Goal: Information Seeking & Learning: Learn about a topic

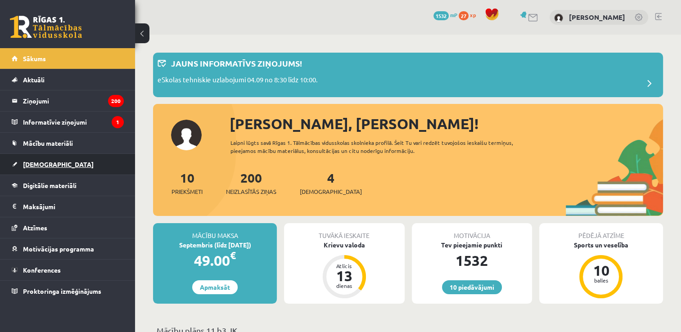
click at [61, 157] on link "[DEMOGRAPHIC_DATA]" at bounding box center [68, 164] width 112 height 21
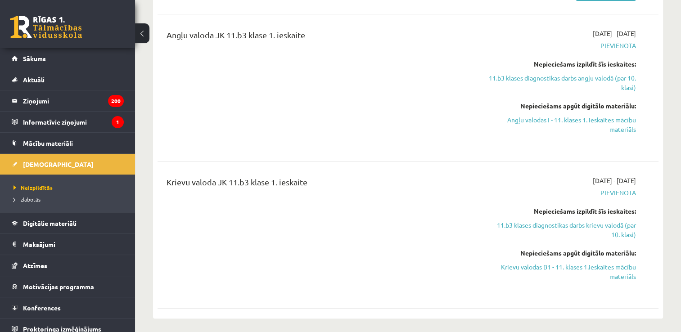
scroll to position [227, 0]
click at [623, 275] on link "Krievu valodas B1 - 11. klases 1.ieskaites mācību materiāls" at bounding box center [562, 270] width 148 height 19
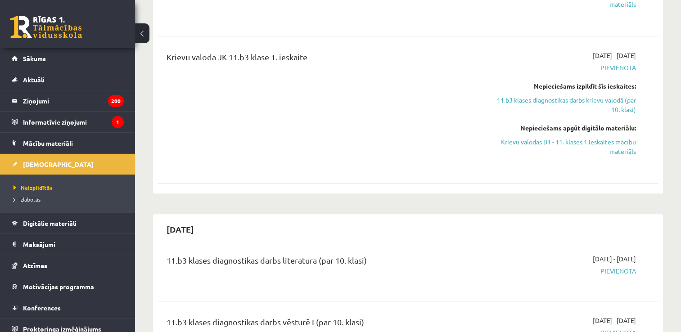
scroll to position [351, 0]
click at [621, 145] on link "Krievu valodas B1 - 11. klases 1.ieskaites mācību materiāls" at bounding box center [562, 146] width 148 height 19
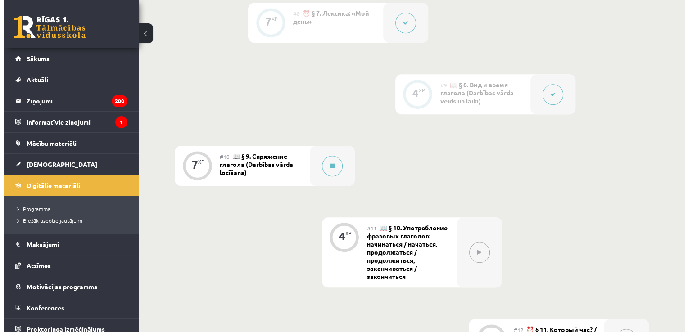
scroll to position [817, 0]
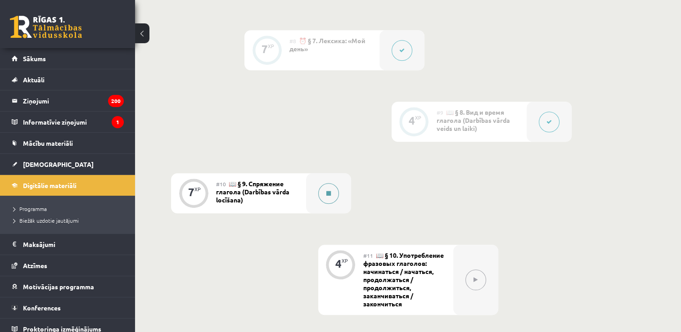
click at [327, 194] on icon at bounding box center [328, 193] width 5 height 5
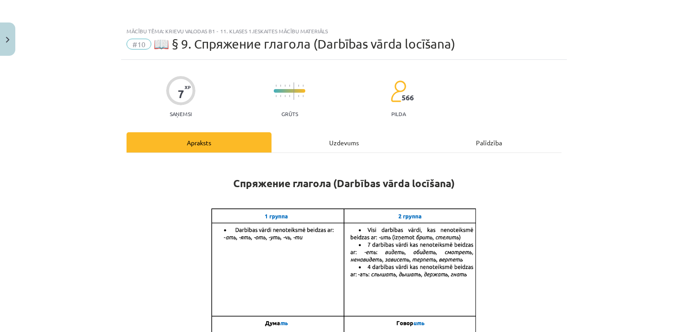
click at [335, 148] on div "Uzdevums" at bounding box center [343, 142] width 145 height 20
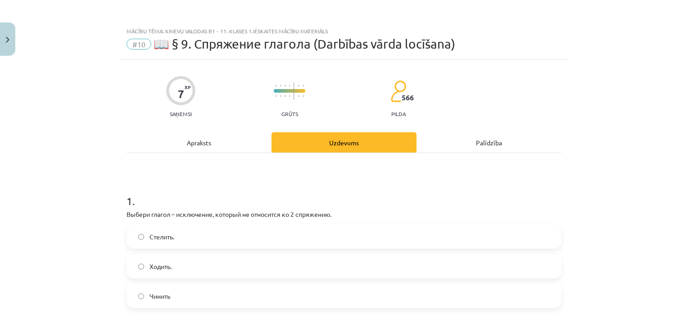
scroll to position [23, 0]
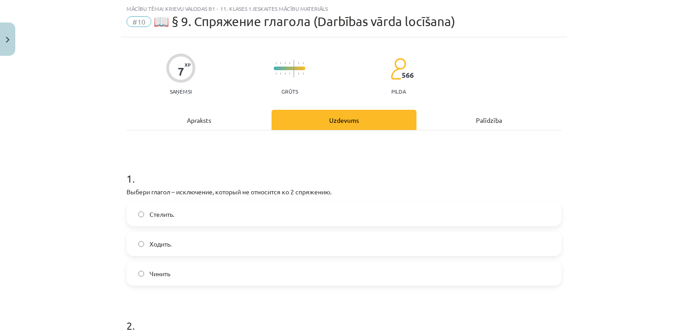
click at [199, 110] on div "Apraksts" at bounding box center [198, 120] width 145 height 20
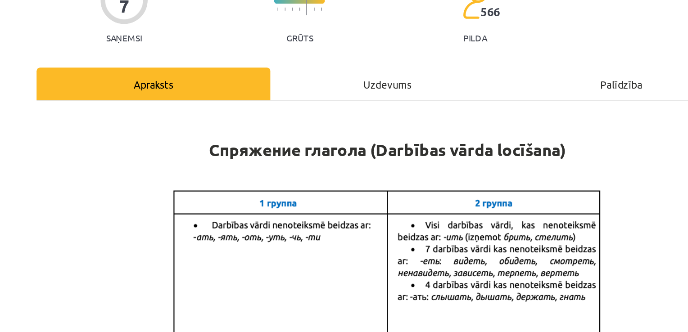
scroll to position [58, 0]
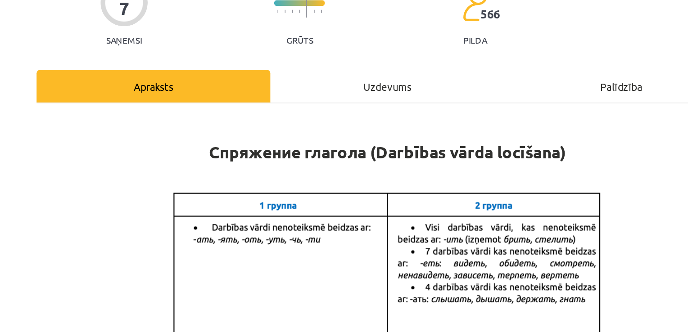
click at [332, 83] on div "Uzdevums" at bounding box center [343, 85] width 145 height 20
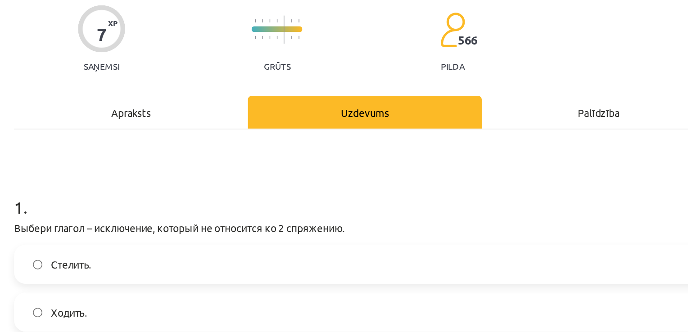
scroll to position [76, 0]
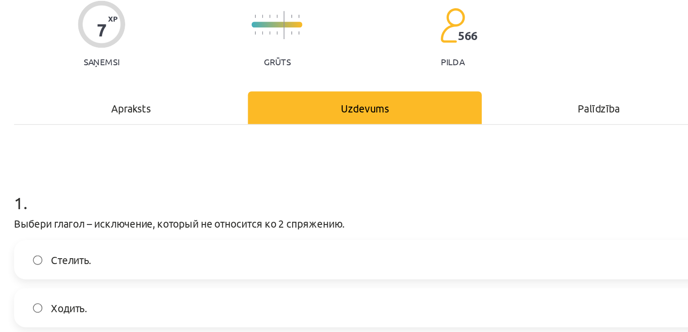
click at [202, 68] on div "Apraksts" at bounding box center [198, 67] width 145 height 20
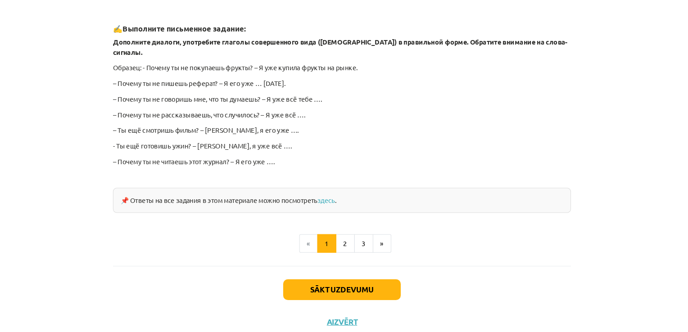
scroll to position [818, 0]
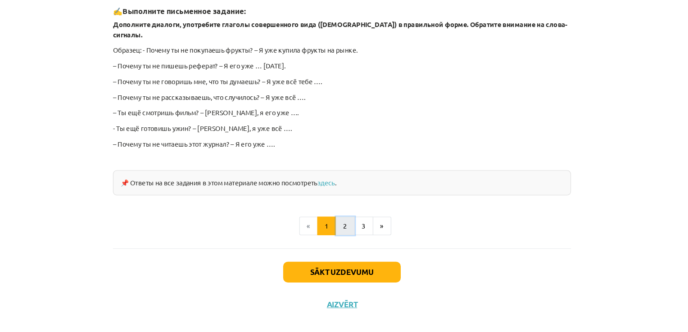
click at [343, 222] on button "2" at bounding box center [347, 231] width 18 height 18
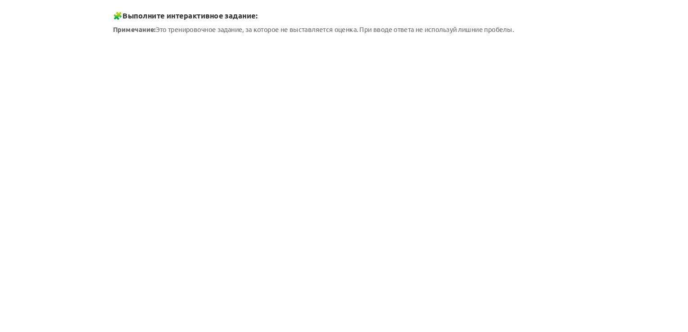
scroll to position [377, 0]
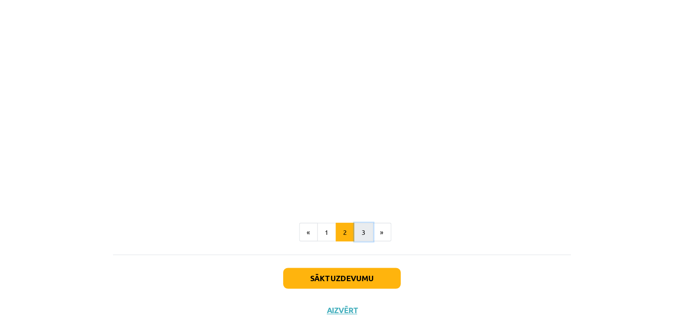
click at [358, 223] on button "3" at bounding box center [365, 221] width 18 height 18
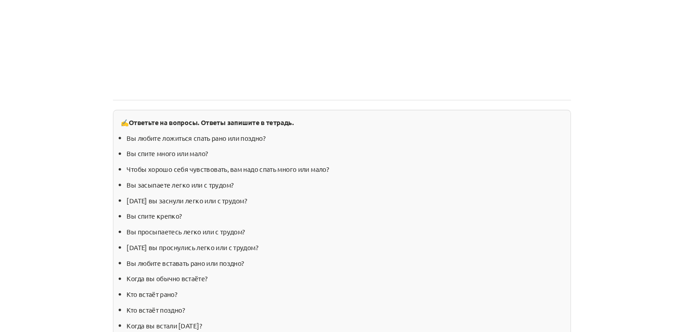
scroll to position [914, 0]
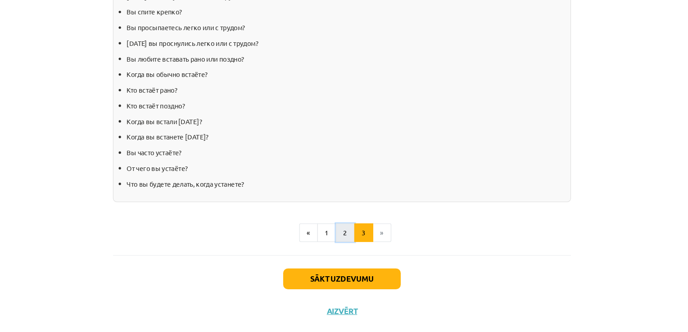
click at [344, 224] on button "2" at bounding box center [347, 221] width 18 height 18
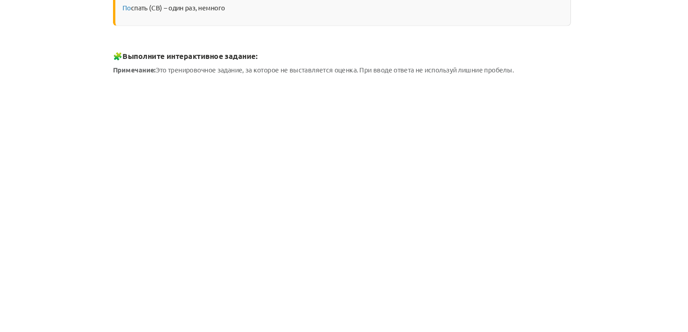
scroll to position [370, 0]
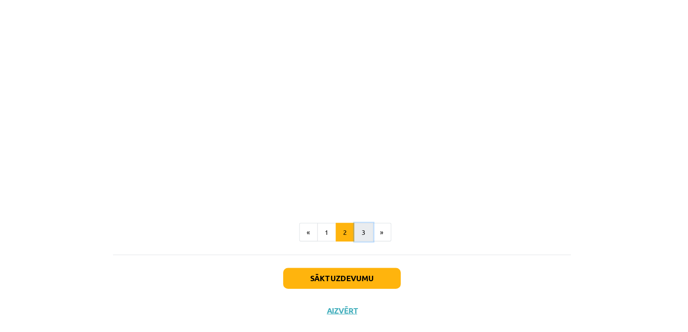
click at [357, 218] on button "3" at bounding box center [365, 221] width 18 height 18
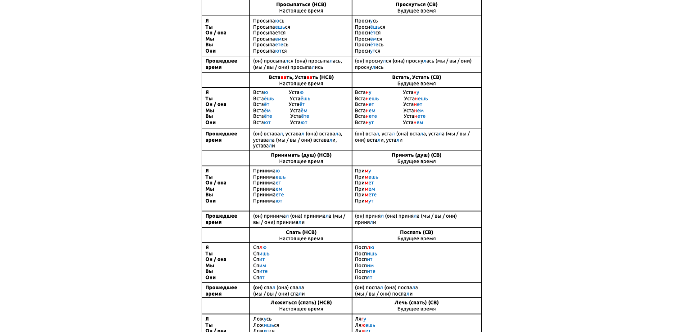
scroll to position [207, 0]
click at [357, 218] on img at bounding box center [344, 176] width 270 height 356
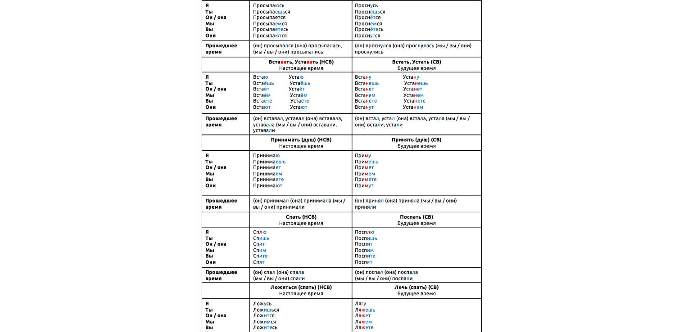
scroll to position [0, 0]
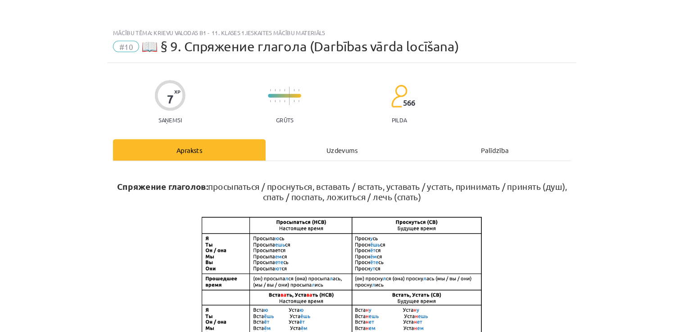
click at [319, 134] on div "Uzdevums" at bounding box center [343, 142] width 145 height 20
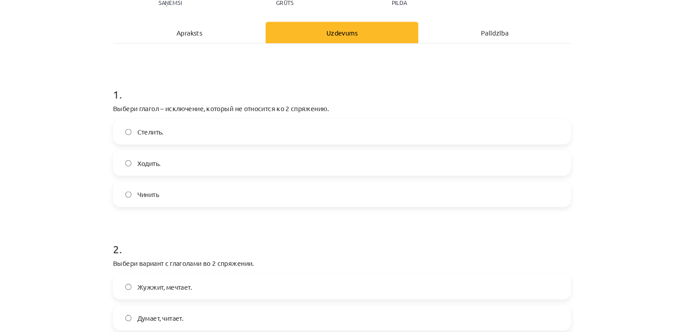
scroll to position [113, 0]
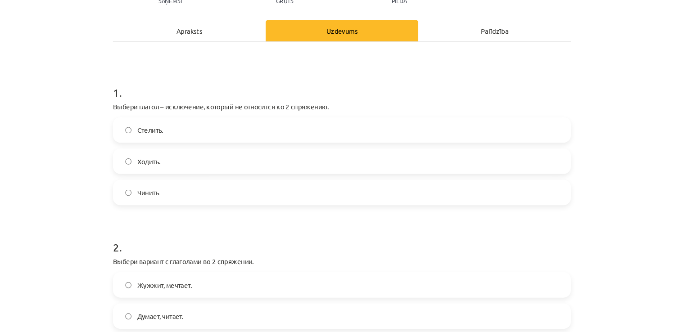
click at [202, 25] on div "Apraksts" at bounding box center [198, 29] width 145 height 20
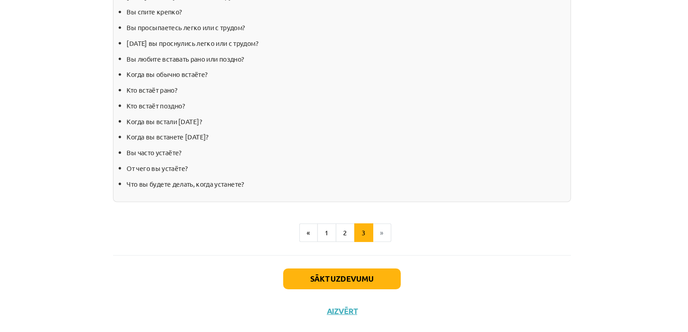
scroll to position [914, 0]
click at [326, 219] on button "1" at bounding box center [329, 221] width 18 height 18
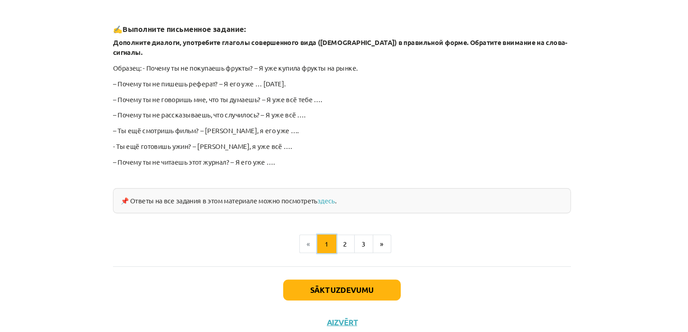
scroll to position [802, 0]
click at [342, 222] on button "2" at bounding box center [347, 231] width 18 height 18
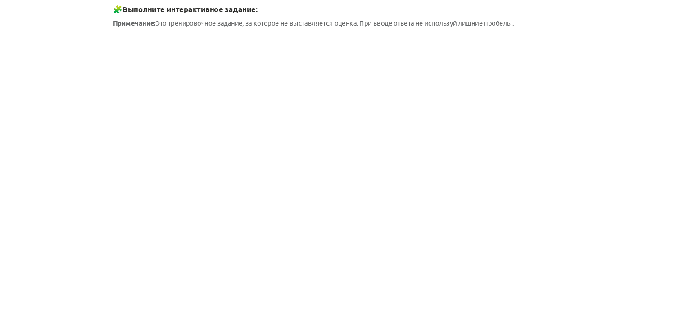
scroll to position [366, 0]
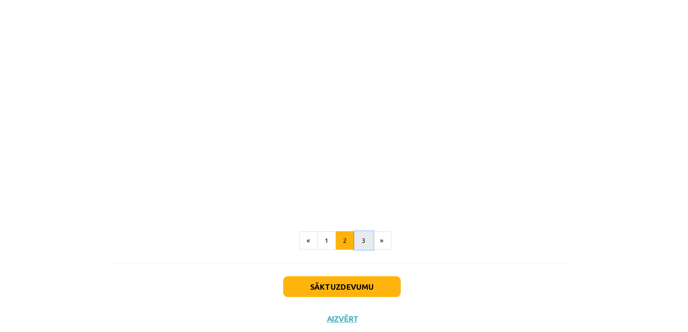
click at [358, 223] on button "3" at bounding box center [365, 229] width 18 height 18
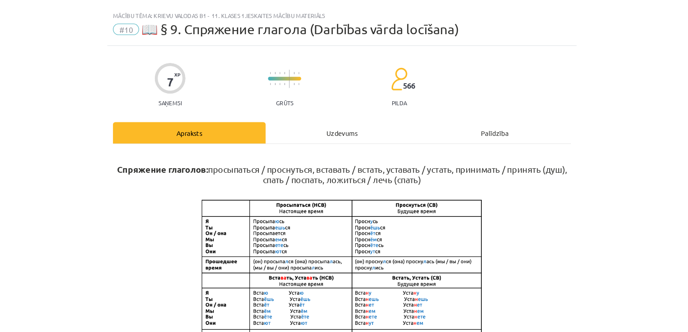
scroll to position [0, 0]
click at [303, 136] on div "Uzdevums" at bounding box center [343, 142] width 145 height 20
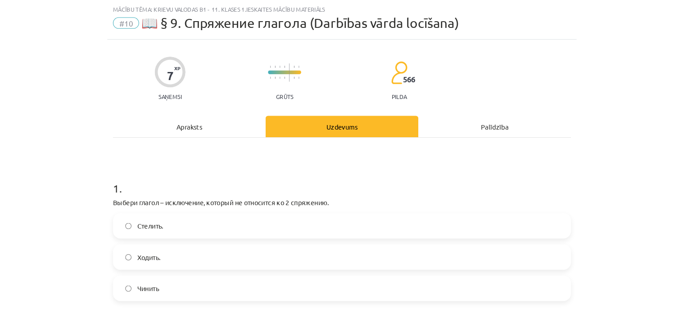
scroll to position [23, 0]
click at [218, 116] on div "Apraksts" at bounding box center [198, 120] width 145 height 20
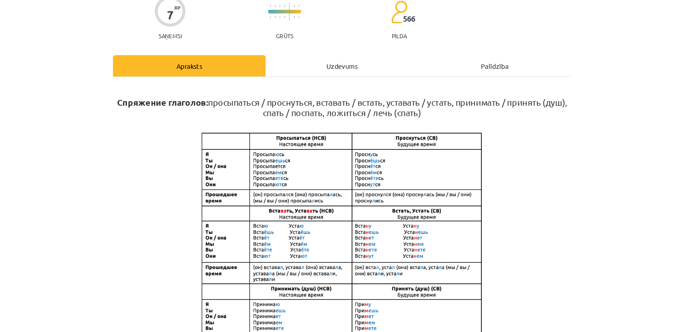
scroll to position [80, 0]
click at [326, 61] on div "Uzdevums" at bounding box center [343, 63] width 145 height 20
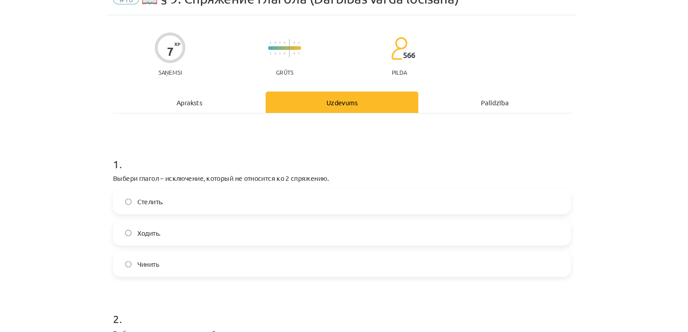
scroll to position [23, 0]
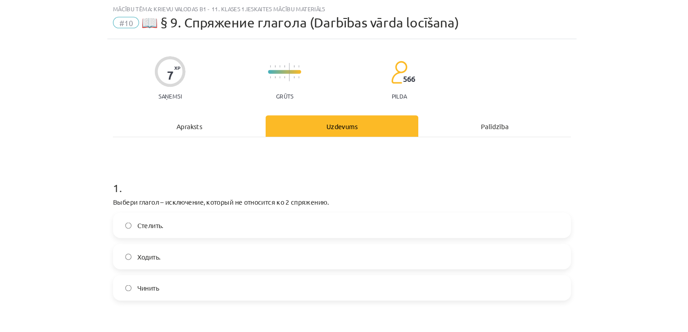
click at [184, 237] on label "Ходить." at bounding box center [343, 244] width 433 height 23
click at [223, 118] on div "Apraksts" at bounding box center [198, 120] width 145 height 20
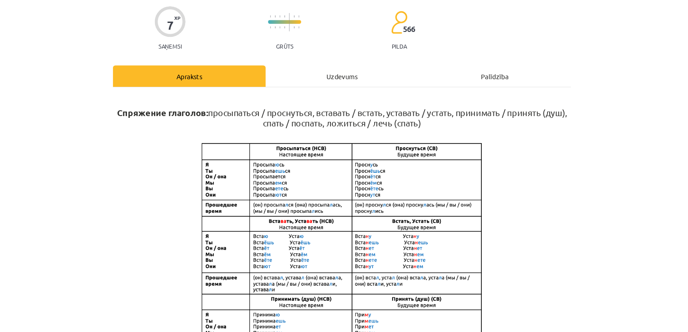
scroll to position [70, 0]
click at [337, 67] on div "Uzdevums" at bounding box center [343, 73] width 145 height 20
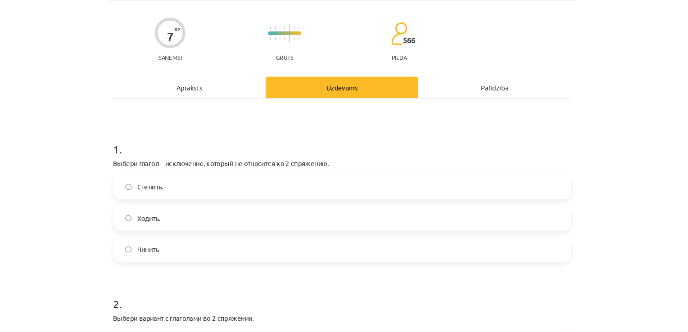
scroll to position [60, 0]
click at [203, 81] on div "Apraksts" at bounding box center [198, 82] width 145 height 20
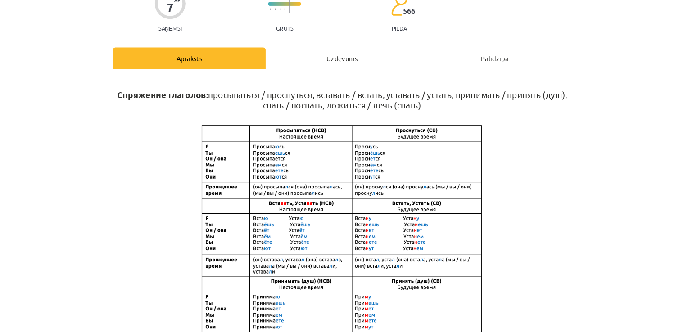
scroll to position [87, 0]
click at [338, 52] on div "Uzdevums" at bounding box center [343, 55] width 145 height 20
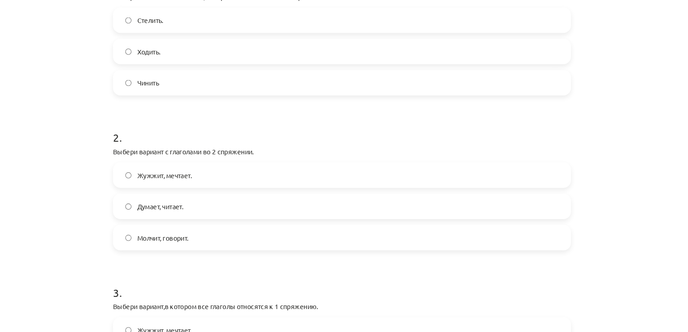
scroll to position [217, 0]
click at [223, 195] on label "Думает, читает." at bounding box center [343, 196] width 433 height 23
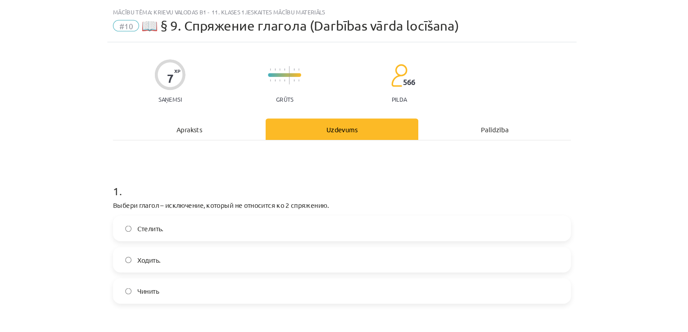
scroll to position [0, 0]
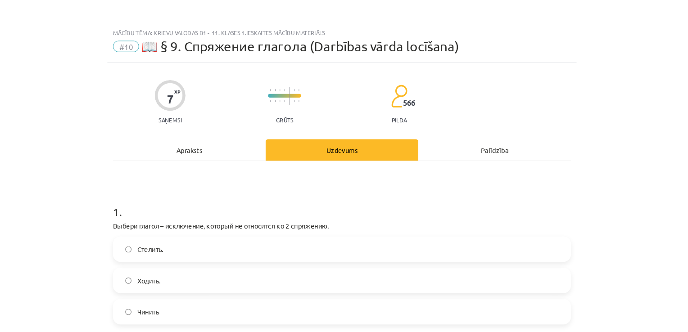
click at [201, 139] on div "Apraksts" at bounding box center [198, 142] width 145 height 20
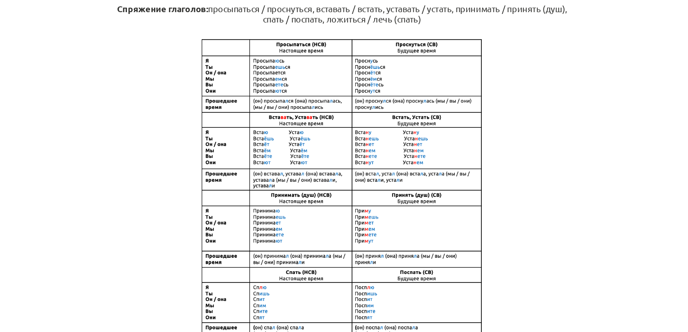
scroll to position [168, 0]
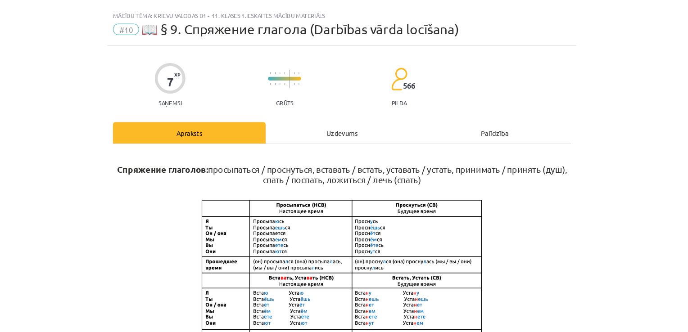
click at [314, 126] on div "Uzdevums" at bounding box center [343, 126] width 145 height 20
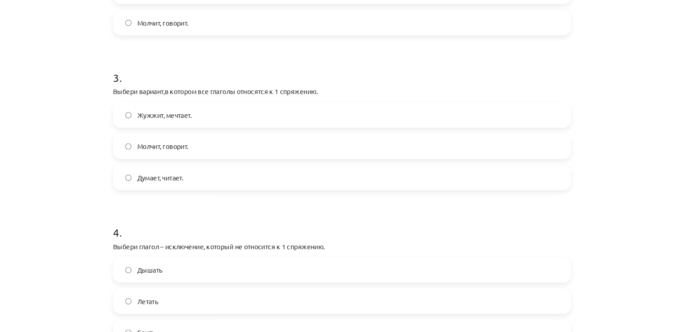
scroll to position [432, 0]
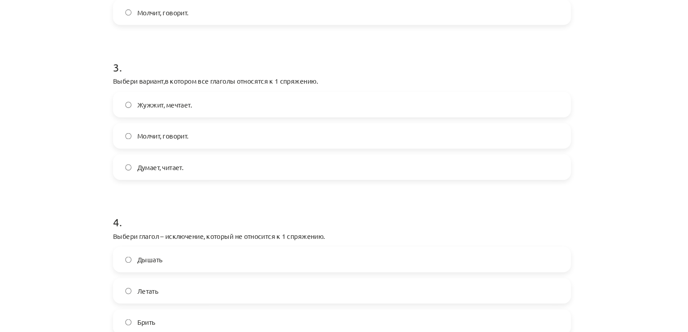
click at [240, 101] on label "Жужжит, мечтает." at bounding box center [343, 99] width 433 height 23
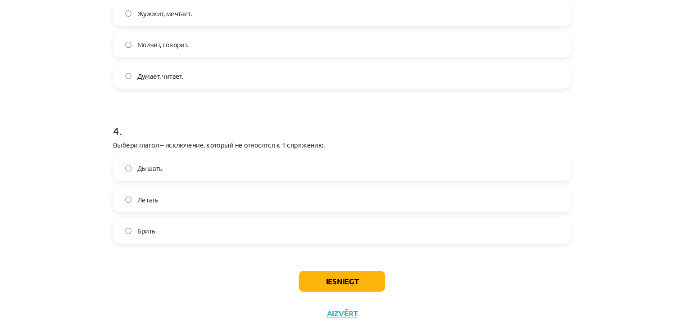
scroll to position [522, 0]
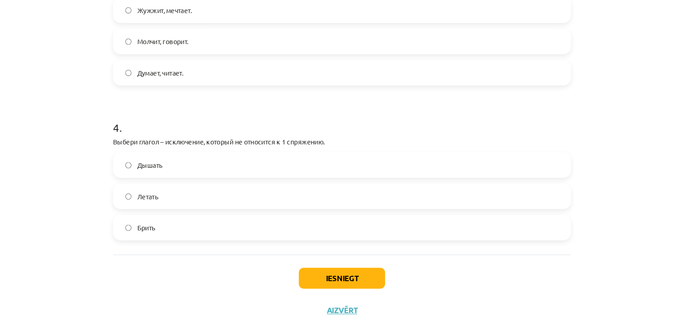
click at [237, 181] on label "Летать" at bounding box center [343, 186] width 433 height 23
click at [354, 263] on button "Iesniegt" at bounding box center [344, 264] width 82 height 20
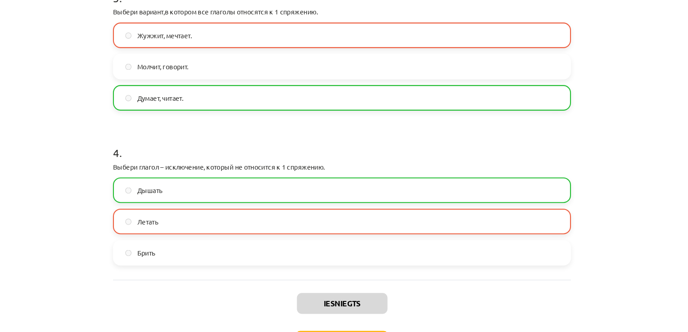
scroll to position [550, 0]
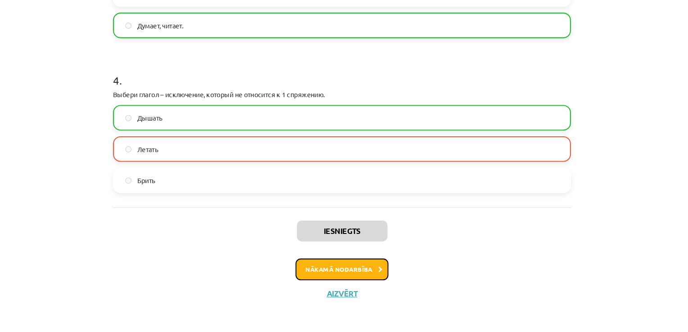
click at [354, 279] on button "Nākamā nodarbība" at bounding box center [344, 272] width 88 height 21
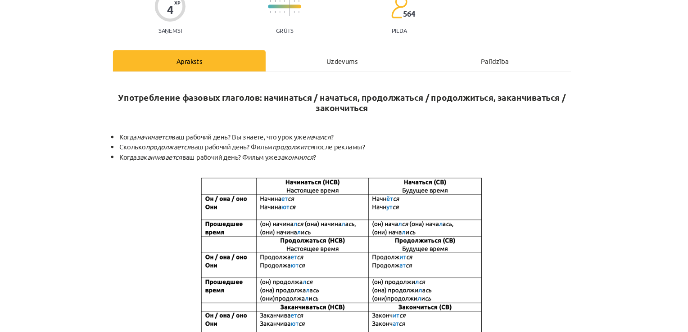
scroll to position [23, 0]
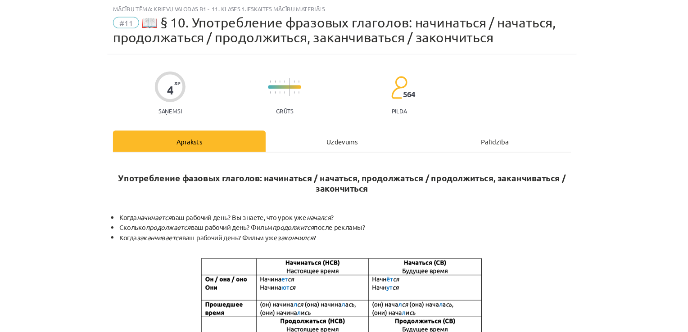
click at [328, 126] on div "Uzdevums" at bounding box center [343, 134] width 145 height 20
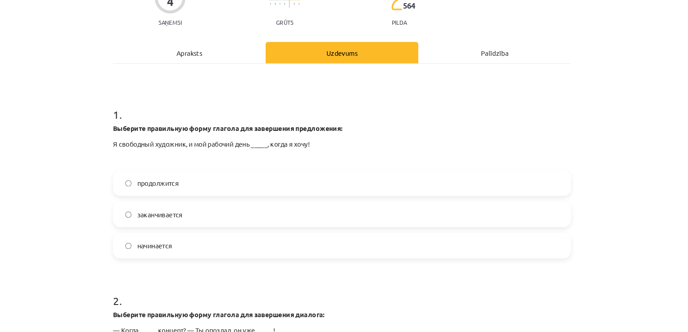
scroll to position [107, 0]
click at [261, 226] on label "начинается" at bounding box center [343, 233] width 433 height 23
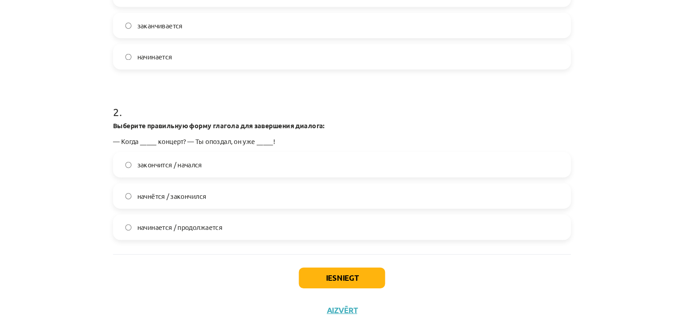
scroll to position [286, 0]
click at [165, 193] on label "начнётся / закончился" at bounding box center [343, 187] width 433 height 23
click at [320, 263] on button "Iesniegt" at bounding box center [344, 265] width 82 height 20
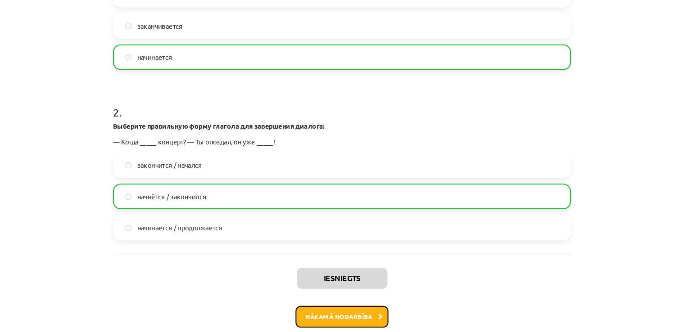
click at [331, 295] on button "Nākamā nodarbība" at bounding box center [344, 301] width 88 height 21
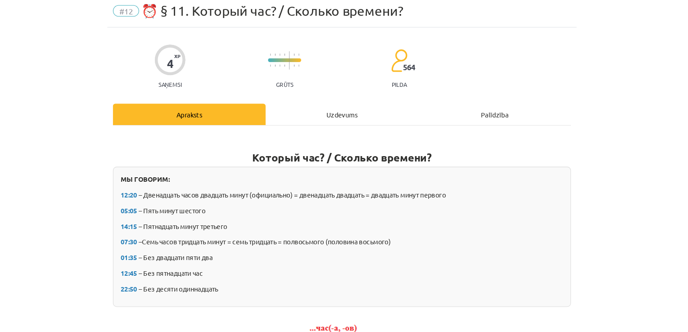
scroll to position [0, 0]
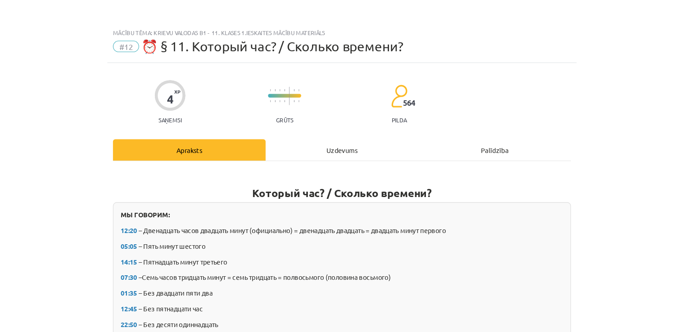
click at [331, 141] on div "Uzdevums" at bounding box center [343, 142] width 145 height 20
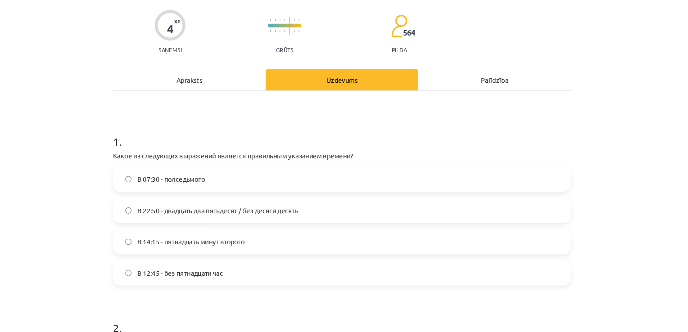
scroll to position [132, 0]
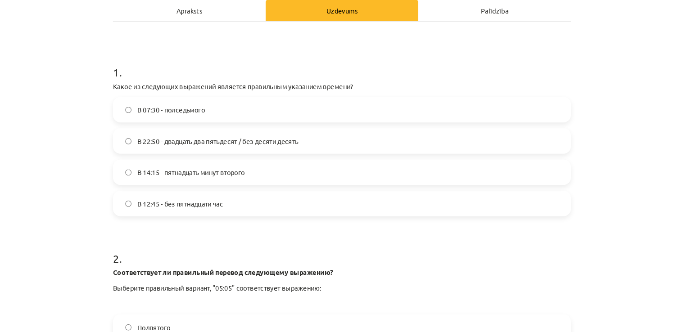
click at [243, 196] on label "В 12:45 - без пятнадцати час" at bounding box center [343, 193] width 433 height 23
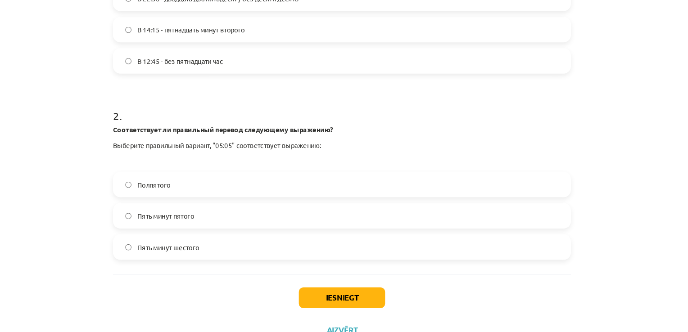
scroll to position [268, 0]
click at [243, 196] on label "Пять минут пятого" at bounding box center [343, 205] width 433 height 23
click at [234, 224] on label "Пять минут шестого" at bounding box center [343, 234] width 433 height 23
click at [219, 203] on label "Пять минут пятого" at bounding box center [343, 205] width 433 height 23
click at [318, 274] on button "Iesniegt" at bounding box center [344, 283] width 82 height 20
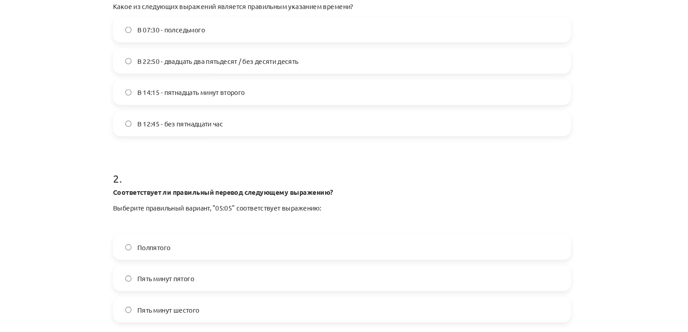
scroll to position [286, 0]
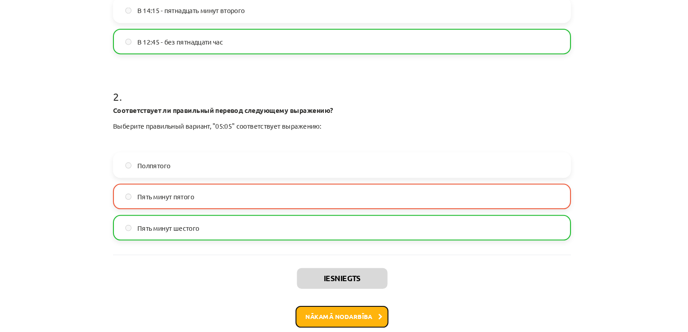
click at [330, 302] on button "Nākamā nodarbība" at bounding box center [344, 301] width 88 height 21
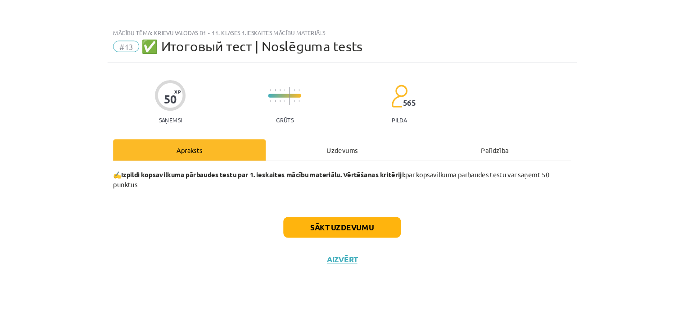
scroll to position [0, 0]
click at [323, 145] on div "Uzdevums" at bounding box center [343, 142] width 145 height 20
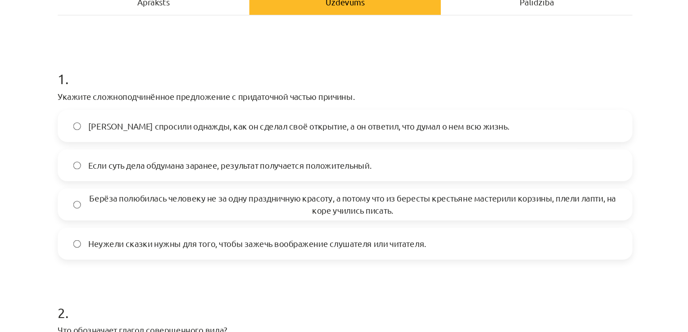
scroll to position [97, 0]
drag, startPoint x: 152, startPoint y: 117, endPoint x: 211, endPoint y: 102, distance: 61.1
click at [211, 102] on div "1 . Укажите сложноподчинённое предложение с придаточной частью причины. [PERSON…" at bounding box center [343, 161] width 435 height 159
click at [211, 102] on h1 "1 ." at bounding box center [343, 96] width 435 height 28
click at [160, 105] on h1 "1 ." at bounding box center [343, 96] width 435 height 28
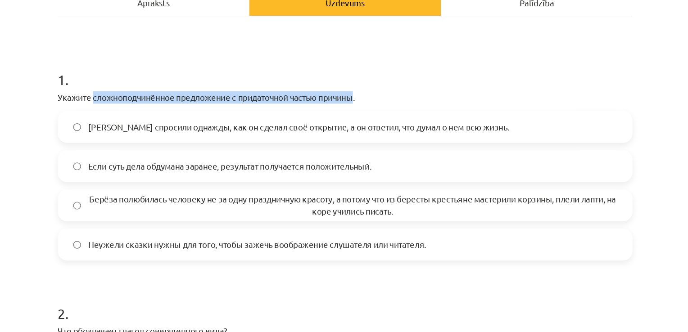
drag, startPoint x: 149, startPoint y: 117, endPoint x: 349, endPoint y: 114, distance: 199.8
click at [349, 114] on p "Укажите сложноподчинённое предложение с придаточной частью причины." at bounding box center [343, 117] width 435 height 9
drag, startPoint x: 349, startPoint y: 114, endPoint x: 339, endPoint y: 114, distance: 10.4
copy p "сложноподчинённое предложение с придаточной частью причины"
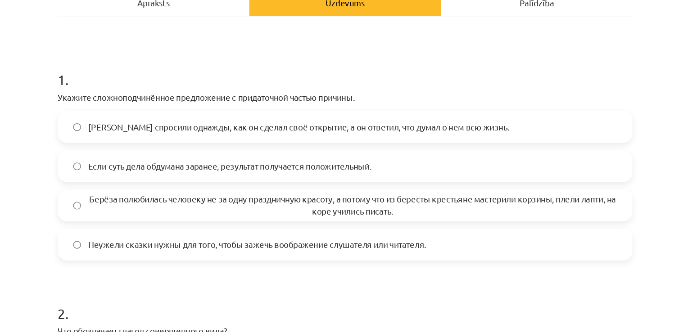
click at [481, 130] on label "[PERSON_NAME] спросили однажды, как он сделал своё открытие, а он ответил, что …" at bounding box center [343, 139] width 433 height 23
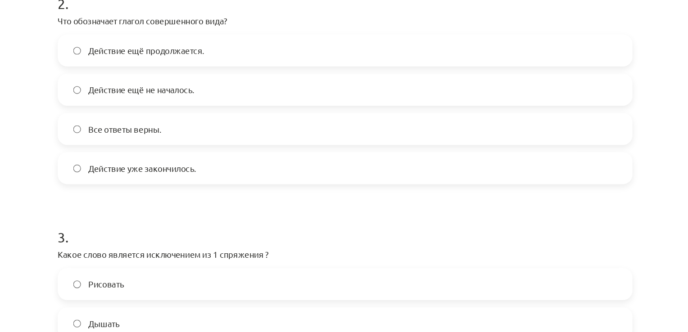
scroll to position [310, 0]
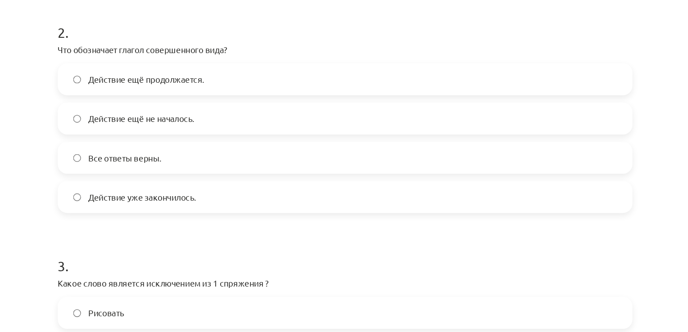
click at [130, 79] on p "Что обозначает глагол совершенного вида?" at bounding box center [343, 81] width 435 height 9
click at [126, 78] on p "Что обозначает глагол совершенного вида?" at bounding box center [343, 81] width 435 height 9
drag, startPoint x: 126, startPoint y: 78, endPoint x: 188, endPoint y: 77, distance: 62.1
drag, startPoint x: 188, startPoint y: 77, endPoint x: 135, endPoint y: 72, distance: 53.0
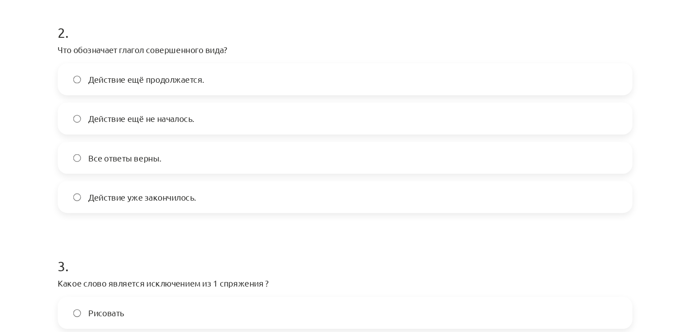
click at [135, 72] on h1 "2 ." at bounding box center [343, 60] width 435 height 28
drag, startPoint x: 123, startPoint y: 78, endPoint x: 211, endPoint y: 64, distance: 89.3
drag, startPoint x: 211, startPoint y: 64, endPoint x: 164, endPoint y: 61, distance: 47.4
click at [164, 61] on h1 "2 ." at bounding box center [343, 60] width 435 height 28
drag, startPoint x: 122, startPoint y: 80, endPoint x: 203, endPoint y: 84, distance: 81.1
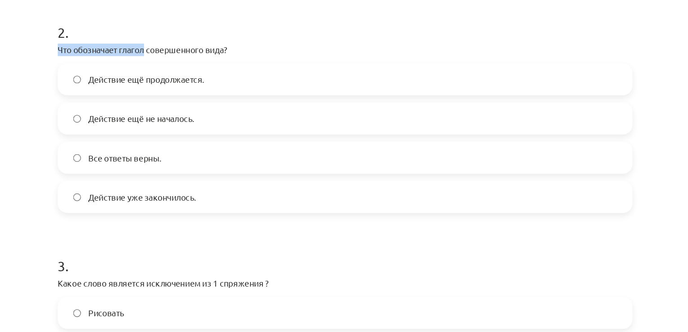
drag, startPoint x: 203, startPoint y: 84, endPoint x: 211, endPoint y: 57, distance: 28.3
click at [211, 57] on h1 "2 ." at bounding box center [343, 60] width 435 height 28
drag, startPoint x: 122, startPoint y: 79, endPoint x: 255, endPoint y: 80, distance: 133.2
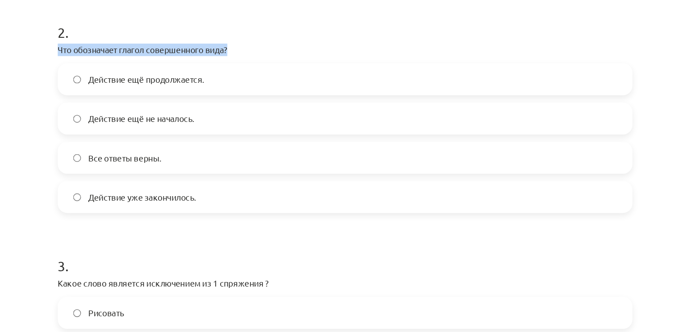
drag, startPoint x: 255, startPoint y: 80, endPoint x: 246, endPoint y: 80, distance: 9.0
copy p "Что обозначает глагол совершенного вида?"
click at [250, 191] on label "Действие уже закончилось." at bounding box center [343, 192] width 433 height 23
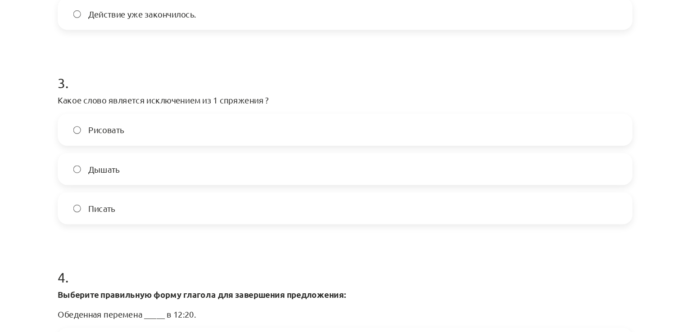
scroll to position [449, 0]
click at [182, 139] on label "Рисовать" at bounding box center [343, 141] width 433 height 23
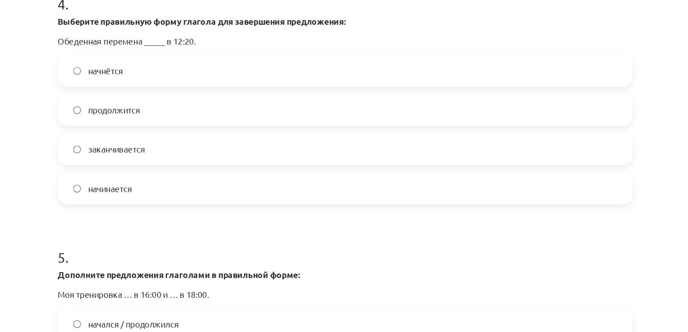
scroll to position [653, 0]
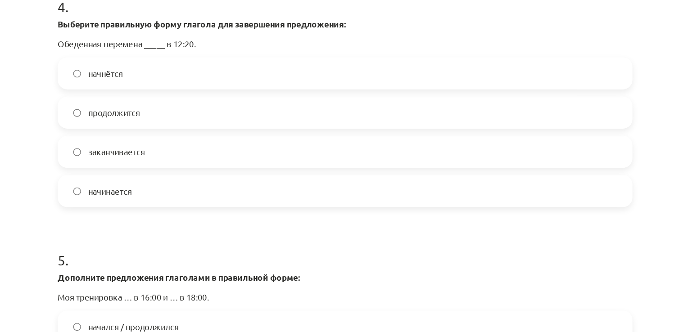
click at [195, 183] on label "начинается" at bounding box center [343, 188] width 433 height 23
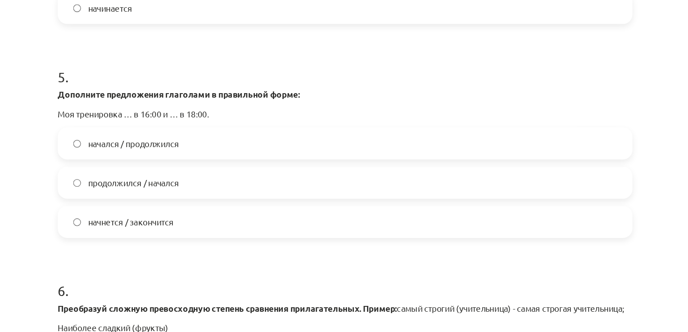
scroll to position [797, 0]
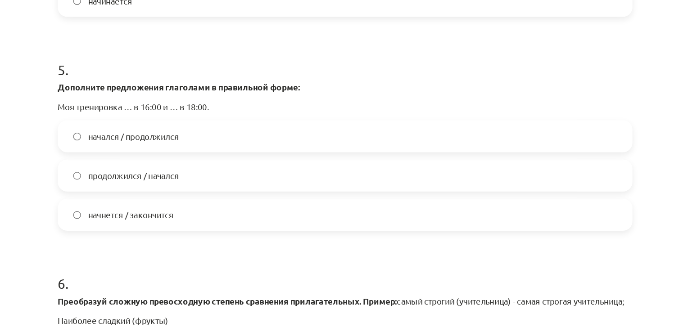
click at [202, 211] on label "начнется / закончится" at bounding box center [343, 206] width 433 height 23
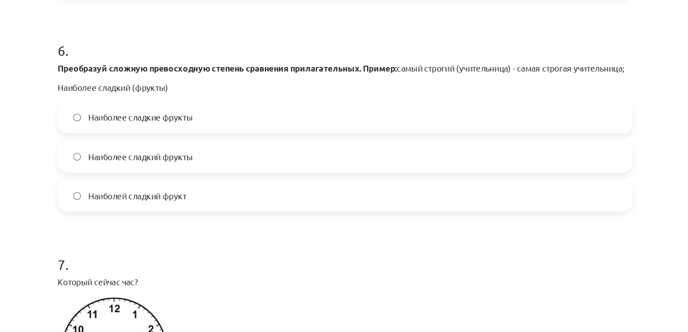
scroll to position [974, 0]
click at [202, 137] on span "Наиболее сладкие фрукты" at bounding box center [188, 131] width 79 height 9
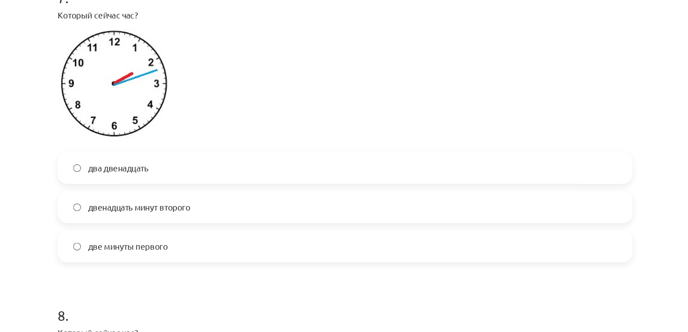
scroll to position [1176, 0]
click at [228, 209] on label "двенадцать минут второго" at bounding box center [343, 200] width 433 height 23
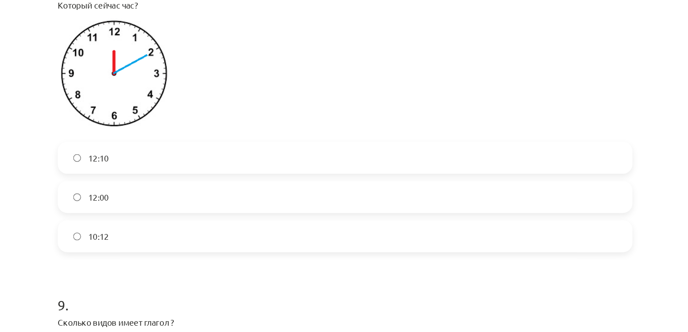
scroll to position [1424, 0]
click at [185, 167] on label "12:10" at bounding box center [343, 162] width 433 height 23
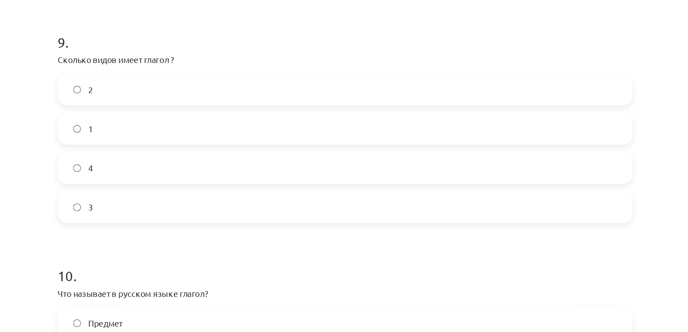
scroll to position [1629, 0]
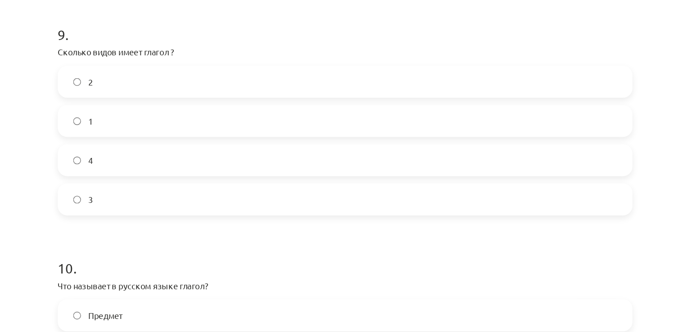
click at [169, 117] on label "2" at bounding box center [343, 105] width 433 height 23
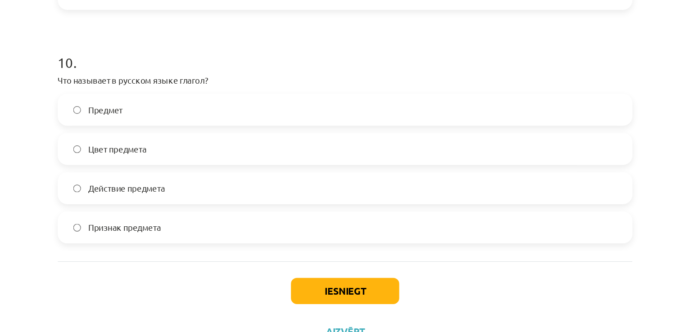
scroll to position [1790, 0]
click at [181, 184] on label "Действие предмета" at bounding box center [343, 186] width 433 height 23
click at [179, 214] on span "Признак предмета" at bounding box center [176, 215] width 55 height 9
click at [223, 117] on div "Предмет Цвет предмета Действие предмета Признак предмета" at bounding box center [343, 170] width 435 height 113
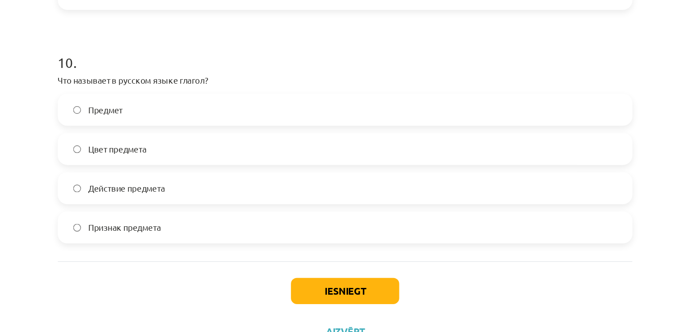
click at [223, 119] on label "Предмет" at bounding box center [343, 126] width 433 height 23
click at [325, 278] on div "Iesniegt Aizvērt" at bounding box center [343, 272] width 435 height 63
click at [315, 259] on button "Iesniegt" at bounding box center [344, 264] width 82 height 20
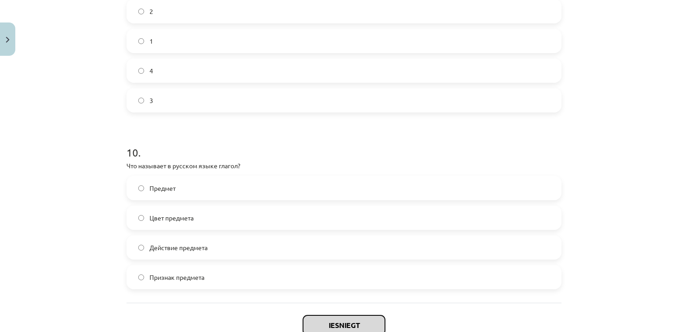
scroll to position [1793, 0]
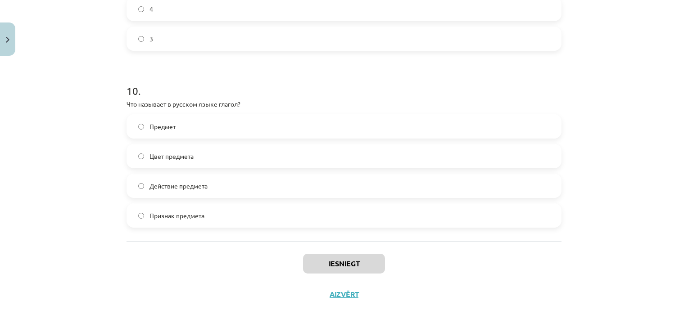
click at [227, 192] on label "Действие предмета" at bounding box center [343, 186] width 433 height 23
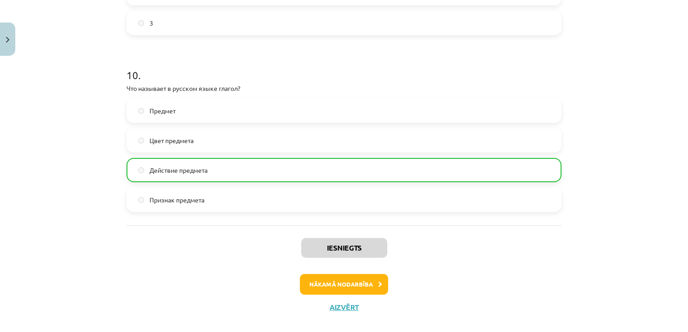
scroll to position [1822, 0]
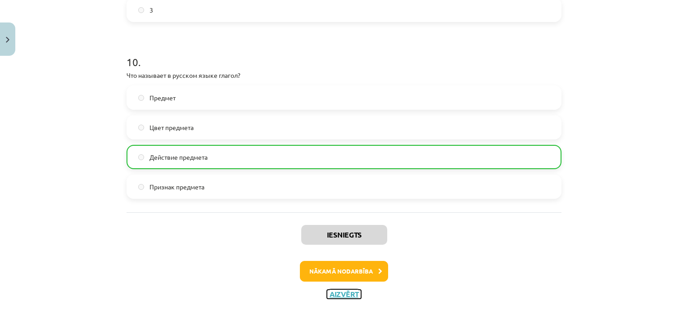
click at [329, 297] on button "Aizvērt" at bounding box center [344, 294] width 34 height 9
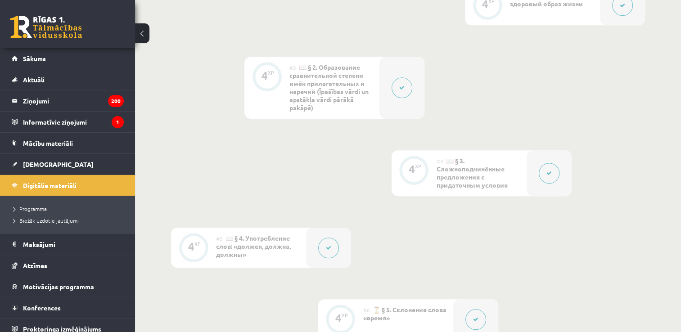
scroll to position [0, 0]
